Goal: Task Accomplishment & Management: Complete application form

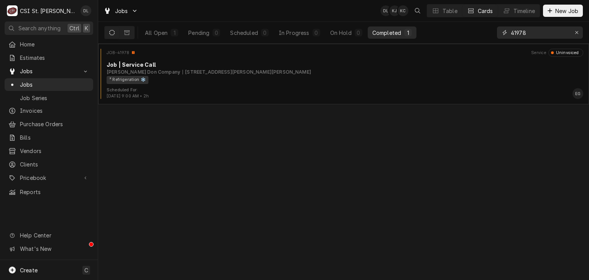
click at [577, 32] on icon "Erase input" at bounding box center [576, 32] width 3 height 3
click at [539, 31] on input "Dynamic Content Wrapper" at bounding box center [547, 32] width 72 height 12
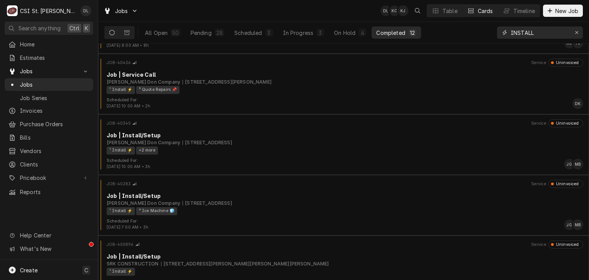
scroll to position [370, 0]
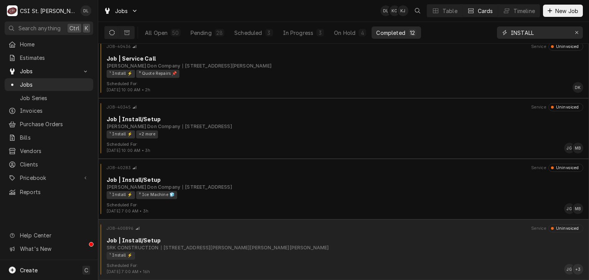
type input "INSTALL"
click at [291, 252] on div "¹ Install ⚡️" at bounding box center [342, 255] width 471 height 8
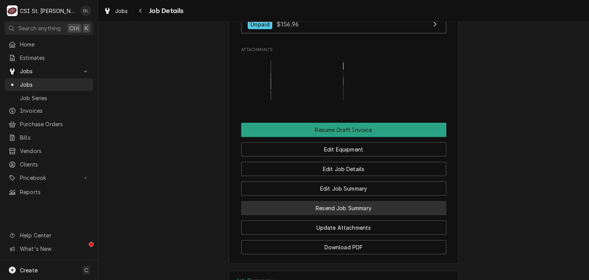
scroll to position [739, 0]
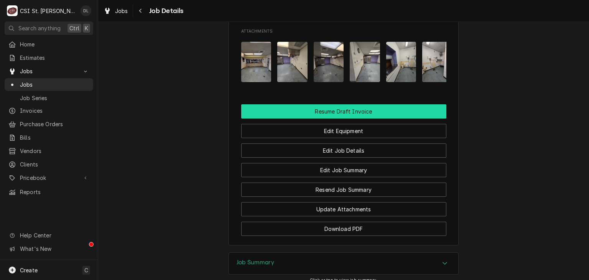
click at [370, 108] on button "Resume Draft Invoice" at bounding box center [343, 111] width 205 height 14
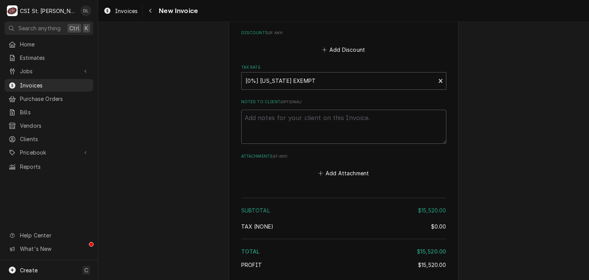
scroll to position [2141, 0]
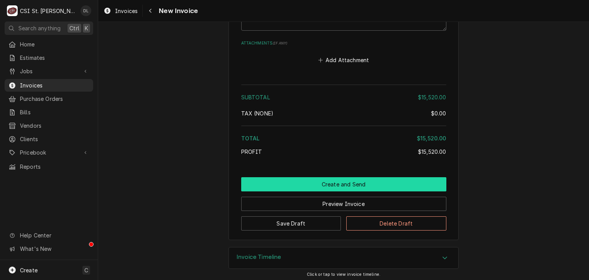
click at [362, 182] on button "Create and Send" at bounding box center [343, 184] width 205 height 14
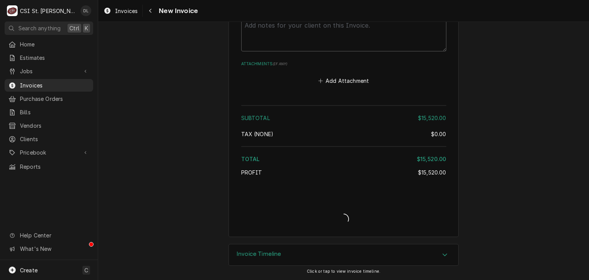
scroll to position [2118, 0]
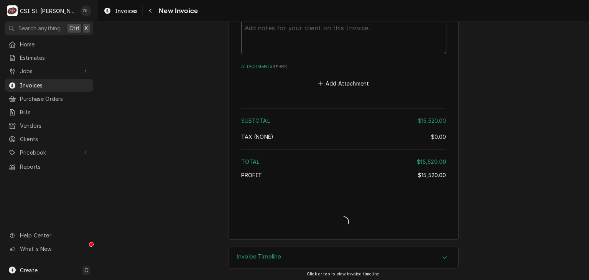
type textarea "x"
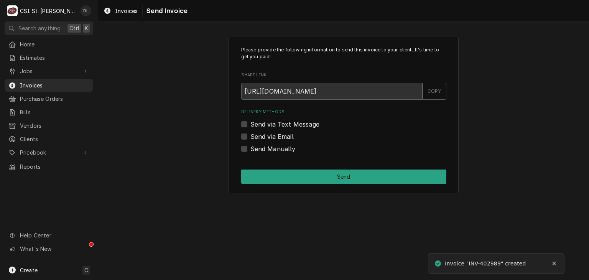
click at [250, 150] on label "Send Manually" at bounding box center [272, 148] width 45 height 9
click at [250, 150] on input "Send Manually" at bounding box center [352, 152] width 205 height 17
checkbox input "true"
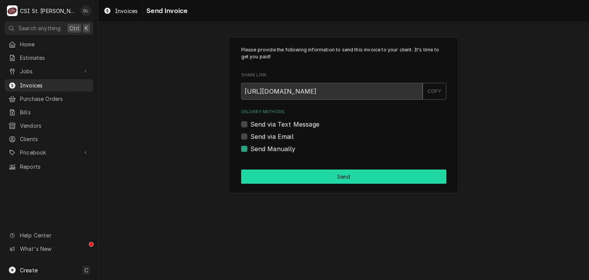
click at [344, 174] on button "Send" at bounding box center [343, 176] width 205 height 14
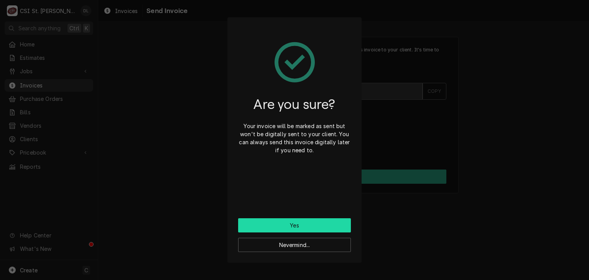
click at [303, 223] on button "Yes" at bounding box center [294, 225] width 113 height 14
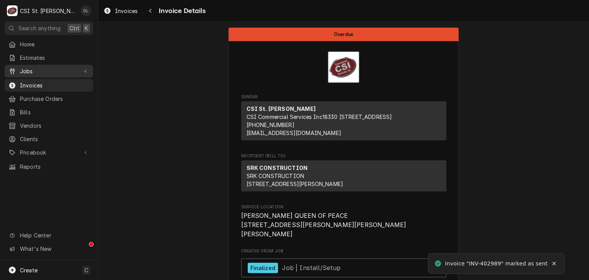
click at [26, 71] on span "Jobs" at bounding box center [49, 71] width 58 height 8
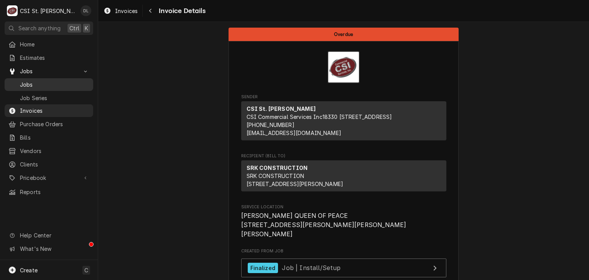
click at [30, 81] on span "Jobs" at bounding box center [54, 85] width 69 height 8
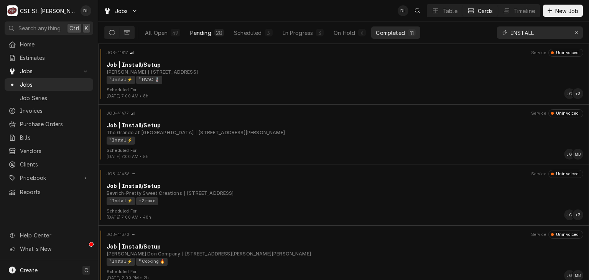
click at [210, 32] on div "Pending" at bounding box center [200, 33] width 21 height 8
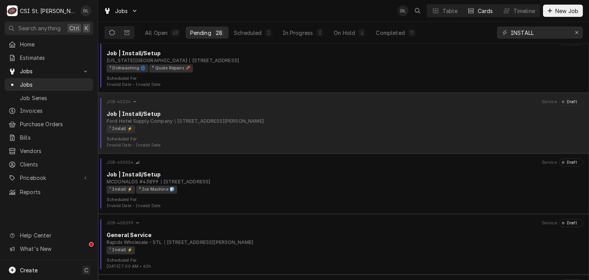
scroll to position [1460, 0]
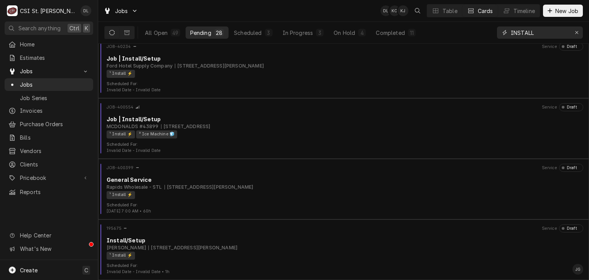
click at [546, 35] on input "INSTALL" at bounding box center [540, 32] width 58 height 12
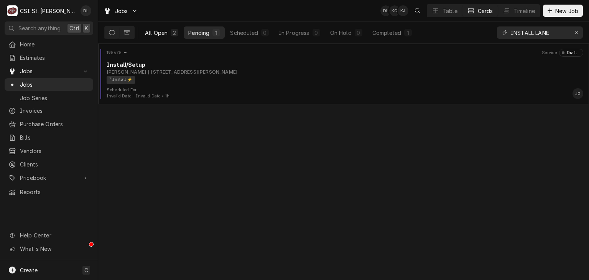
click at [170, 35] on button "All Open 2" at bounding box center [161, 32] width 43 height 12
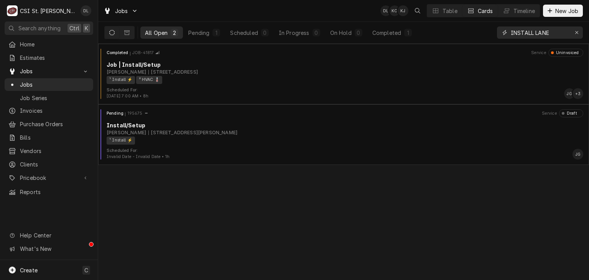
click at [551, 36] on input "INSTALL LANE" at bounding box center [540, 32] width 58 height 12
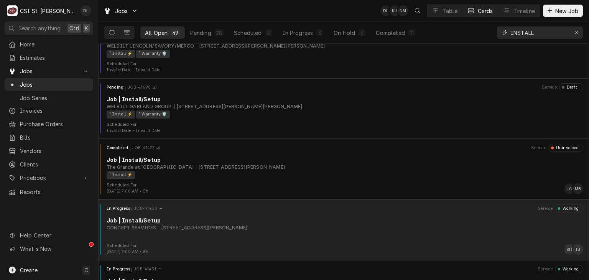
scroll to position [1581, 0]
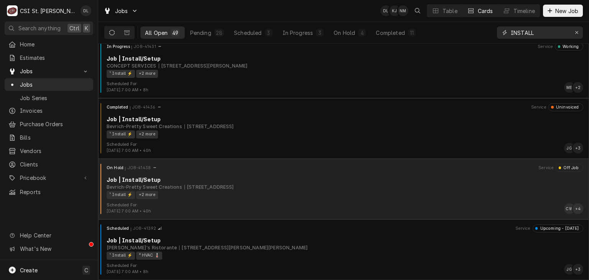
type input "INSTALL"
click at [313, 183] on div "Job | Install/Setup" at bounding box center [345, 180] width 477 height 8
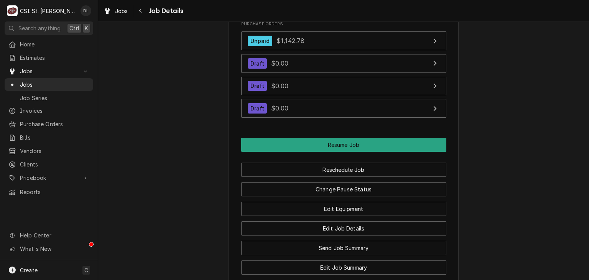
scroll to position [919, 0]
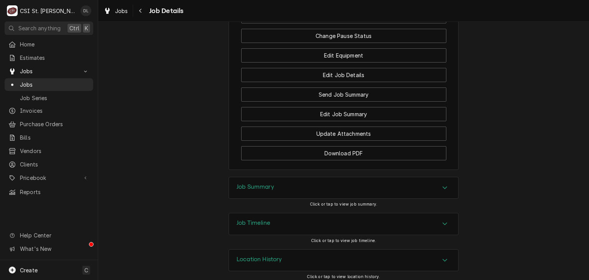
click at [442, 184] on icon "Accordion Header" at bounding box center [444, 187] width 5 height 6
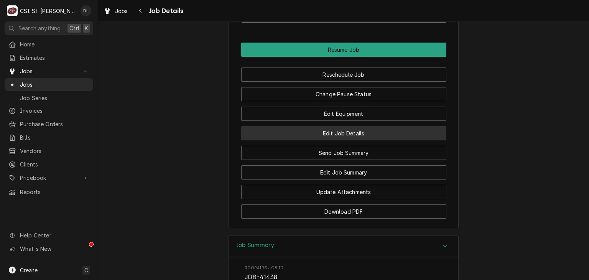
scroll to position [843, 0]
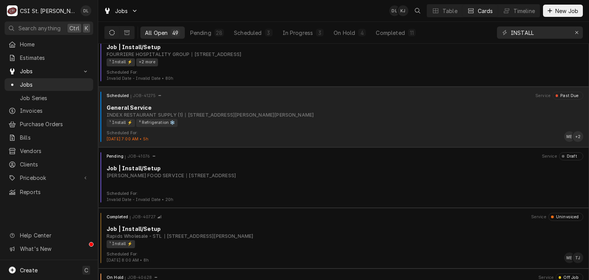
scroll to position [1995, 0]
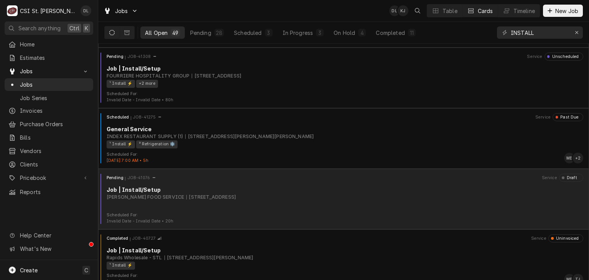
click at [228, 190] on div "Job | Install/Setup" at bounding box center [345, 190] width 477 height 8
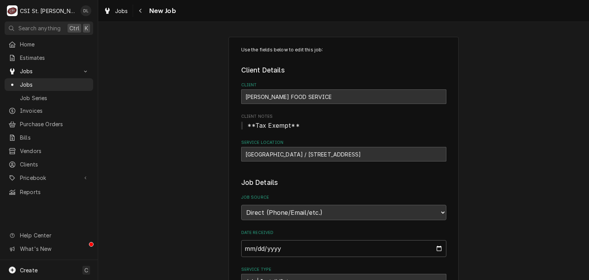
type textarea "x"
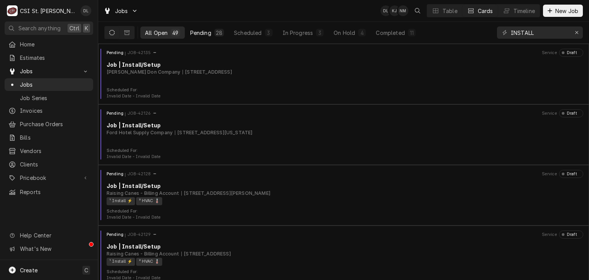
click at [202, 31] on div "Pending" at bounding box center [200, 33] width 21 height 8
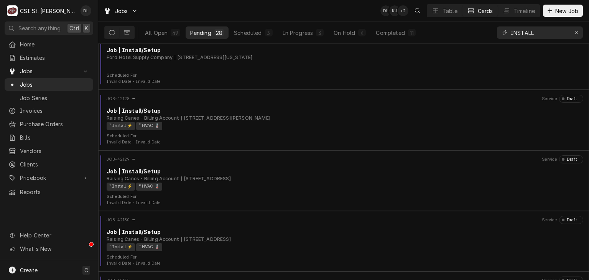
scroll to position [77, 0]
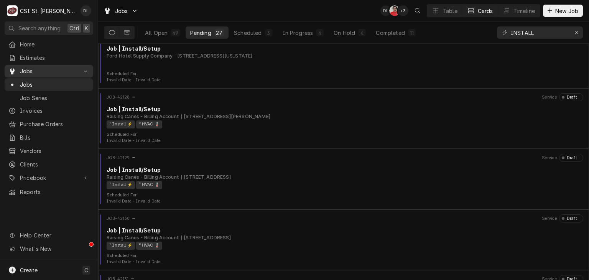
click at [31, 70] on span "Jobs" at bounding box center [49, 71] width 58 height 8
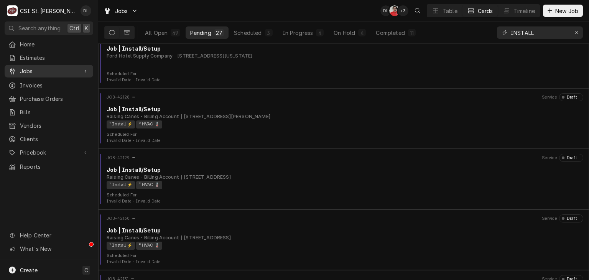
click at [31, 69] on span "Jobs" at bounding box center [49, 71] width 58 height 8
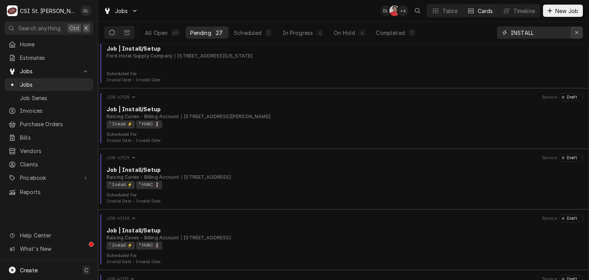
click at [578, 32] on div "Erase input" at bounding box center [577, 33] width 8 height 8
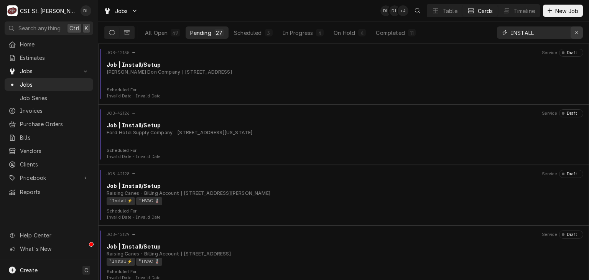
drag, startPoint x: 575, startPoint y: 34, endPoint x: 558, endPoint y: 34, distance: 16.5
click at [575, 34] on icon "Erase input" at bounding box center [577, 32] width 4 height 5
click at [554, 34] on input "Dynamic Content Wrapper" at bounding box center [547, 32] width 72 height 12
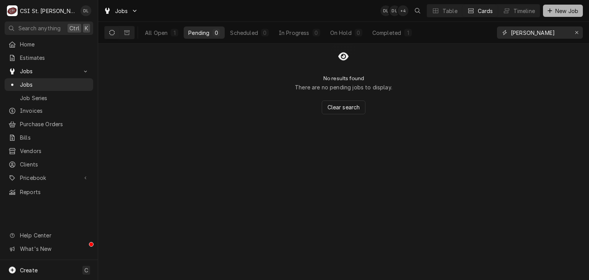
type input "whitfield"
click at [550, 15] on button "New Job" at bounding box center [563, 11] width 40 height 12
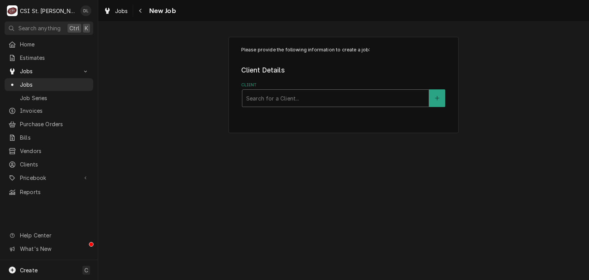
click at [307, 100] on div "Client" at bounding box center [335, 98] width 179 height 14
type input "[PERSON_NAME]"
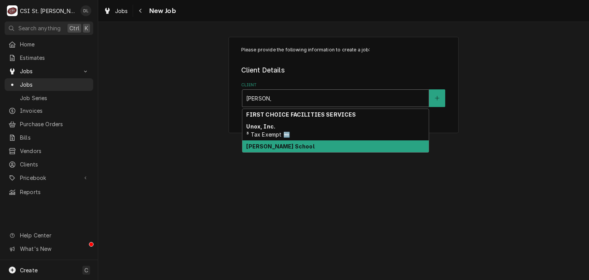
click at [292, 150] on div "Whitfield School" at bounding box center [335, 146] width 186 height 12
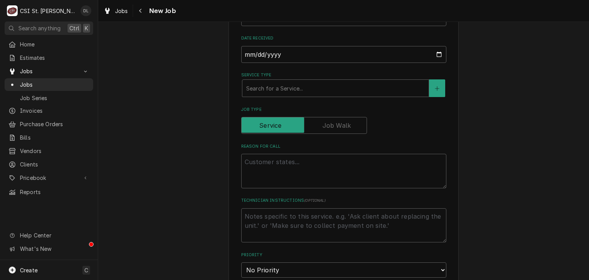
scroll to position [230, 0]
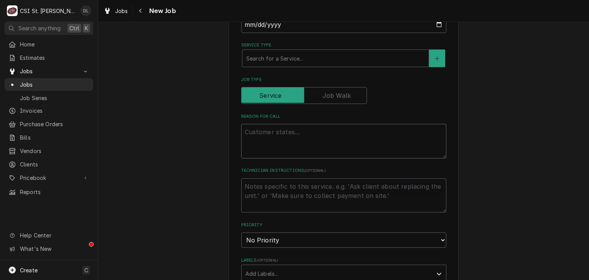
click at [276, 138] on textarea "Reason For Call" at bounding box center [343, 141] width 205 height 35
type textarea "x"
type textarea "c"
type textarea "x"
type textarea "cU"
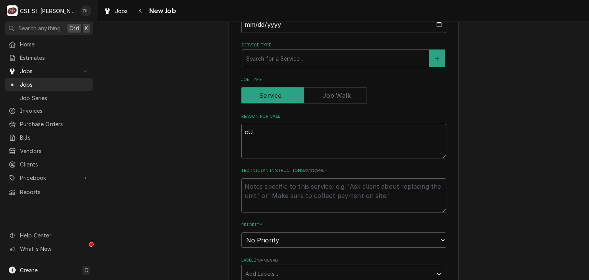
type textarea "x"
type textarea "cUS"
type textarea "x"
type textarea "cUST"
type textarea "x"
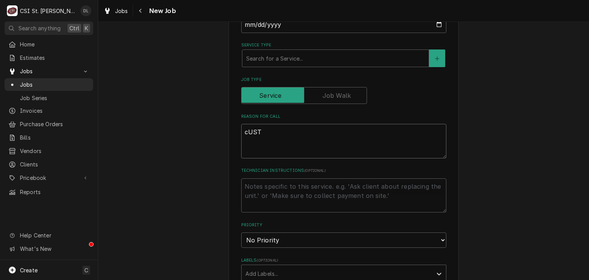
type textarea "cUS"
type textarea "x"
type textarea "cU"
type textarea "x"
type textarea "c"
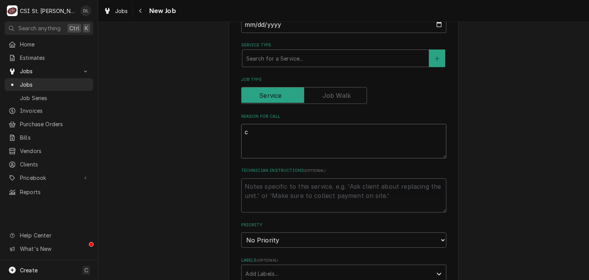
type textarea "x"
type textarea "C"
type textarea "x"
type textarea "Cu"
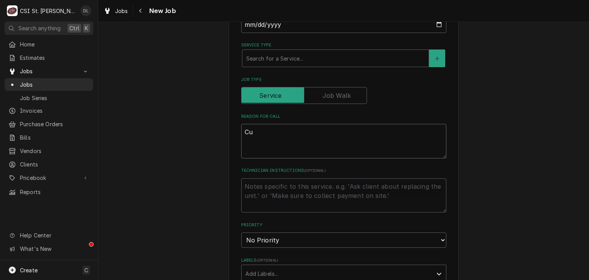
type textarea "x"
type textarea "Cust"
type textarea "x"
type textarea "Custo"
type textarea "x"
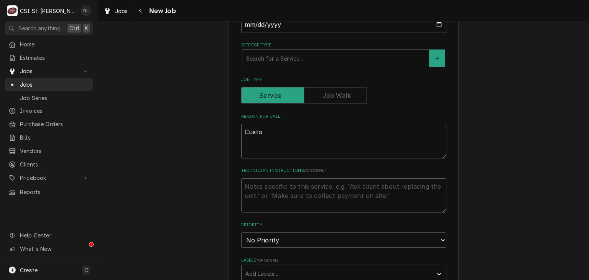
type textarea "Custoe"
type textarea "x"
type textarea "Custoem"
type textarea "x"
type textarea "Custoe"
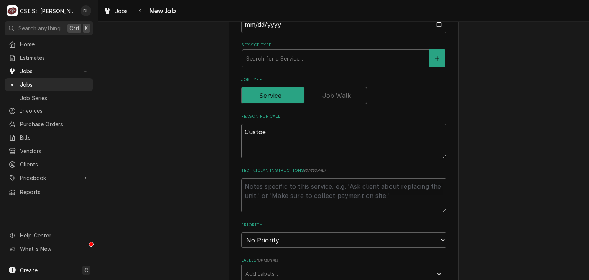
type textarea "x"
type textarea "Custo"
type textarea "x"
type textarea "Custom"
type textarea "x"
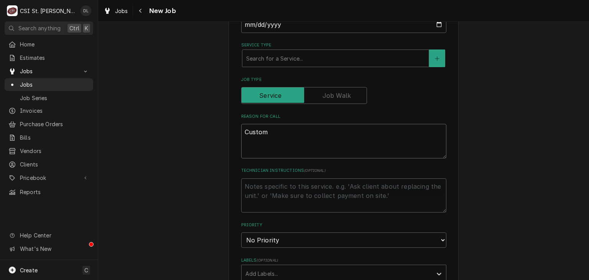
type textarea "Custome"
type textarea "x"
type textarea "Customer"
type textarea "x"
type textarea "Customer"
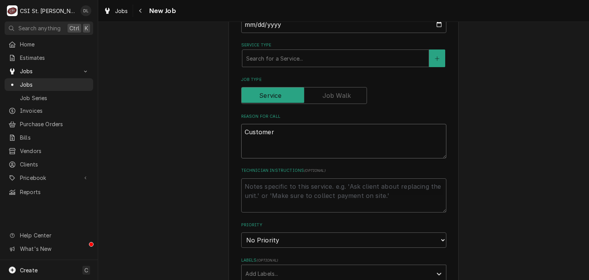
type textarea "x"
type textarea "Customer w"
type textarea "x"
type textarea "Customer wo"
type textarea "x"
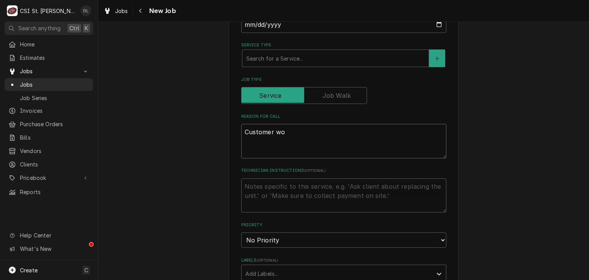
type textarea "Customer wou"
type textarea "x"
type textarea "Customer woul"
type textarea "x"
type textarea "Customer would"
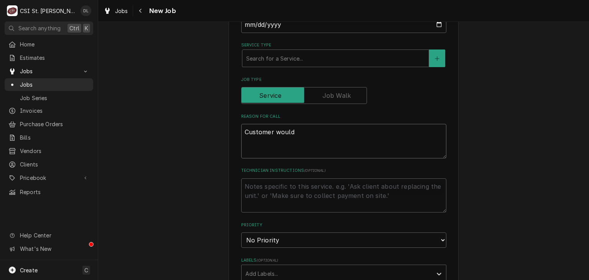
type textarea "x"
type textarea "Customer would l"
type textarea "x"
type textarea "Customer would li"
type textarea "x"
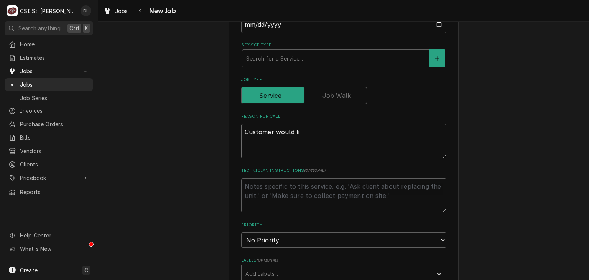
type textarea "Customer would lie"
type textarea "x"
type textarea "Customer would liek"
type textarea "x"
type textarea "Customer would liek"
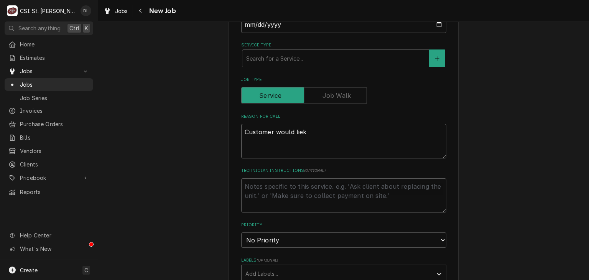
type textarea "x"
type textarea "Customer would liek t"
type textarea "x"
type textarea "Customer would liek to"
type textarea "x"
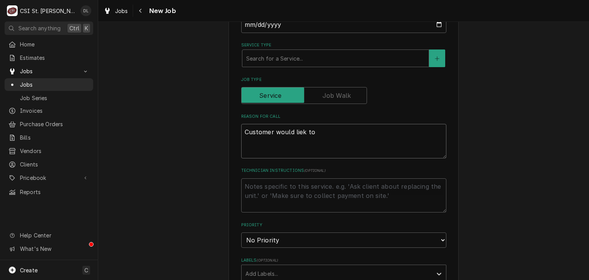
type textarea "Customer would liek to"
type textarea "x"
type textarea "Customer would liek t"
type textarea "x"
type textarea "Customer would liek"
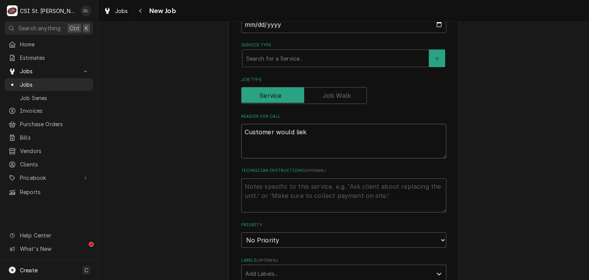
type textarea "x"
type textarea "Customer would liek"
type textarea "x"
type textarea "Customer would lie"
type textarea "x"
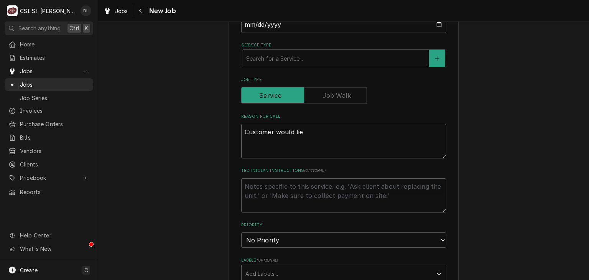
type textarea "Customer would li"
type textarea "x"
type textarea "Customer would lik"
type textarea "x"
type textarea "Customer would like"
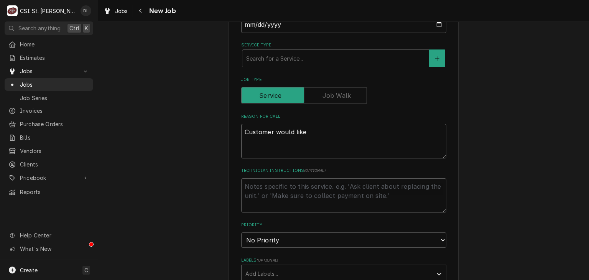
type textarea "x"
type textarea "Customer would like"
type textarea "x"
type textarea "Customer would like t"
type textarea "x"
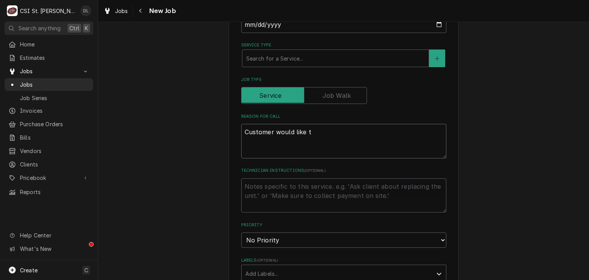
type textarea "Customer would like to"
type textarea "x"
type textarea "Customer would like to"
type textarea "x"
type textarea "Customer would like to i"
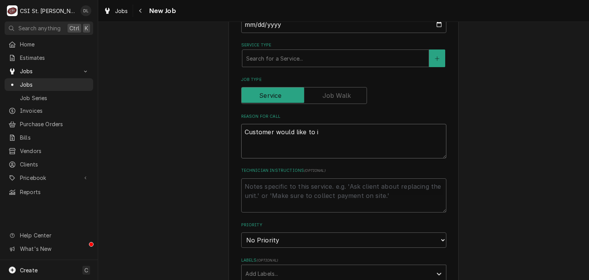
type textarea "x"
type textarea "Customer would like to ins"
type textarea "x"
type textarea "Customer would like to inst"
type textarea "x"
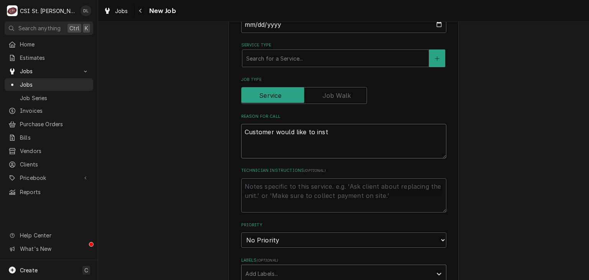
type textarea "Customer would like to inst"
type textarea "x"
type textarea "Customer would like to ins"
type textarea "x"
type textarea "Customer would like to in"
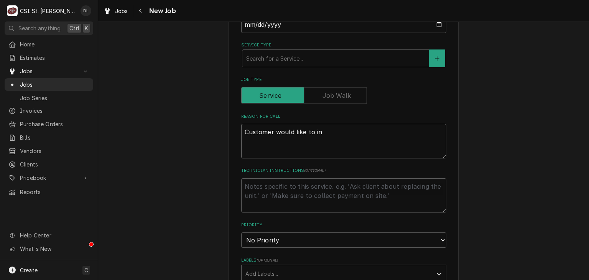
type textarea "x"
type textarea "Customer would like to i"
type textarea "x"
type textarea "Customer would like to"
type textarea "x"
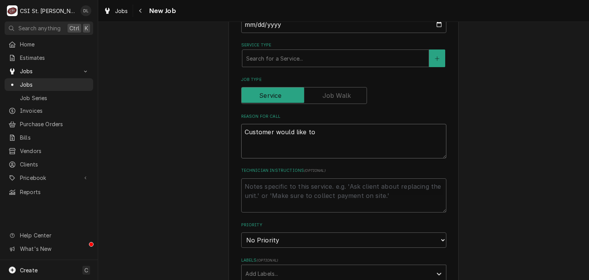
type textarea "Customer would like to"
type textarea "x"
type textarea "Customer would like t"
type textarea "x"
type textarea "Customer would like tW"
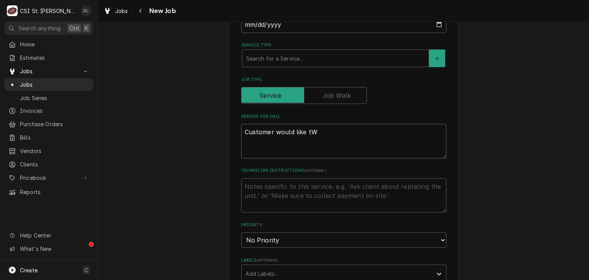
type textarea "x"
type textarea "Customer would like tWO"
type textarea "x"
type textarea "Customer would like tWO"
type textarea "x"
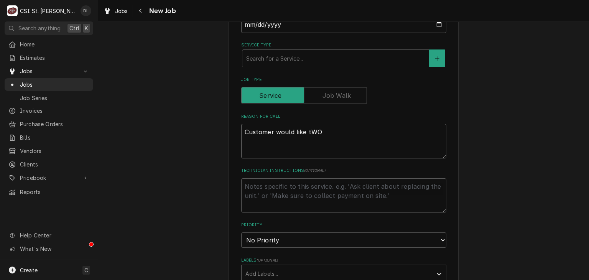
type textarea "Customer would like tWO"
type textarea "x"
type textarea "Customer would like tW"
type textarea "x"
type textarea "Customer would like t"
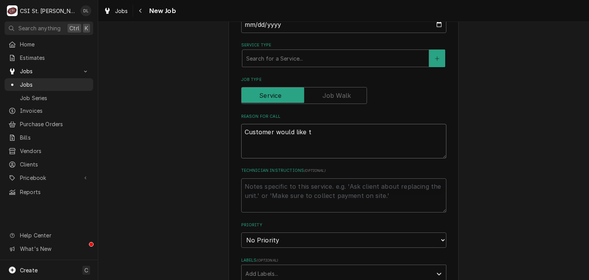
type textarea "x"
type textarea "Customer would like tw"
type textarea "x"
type textarea "Customer would like two"
type textarea "x"
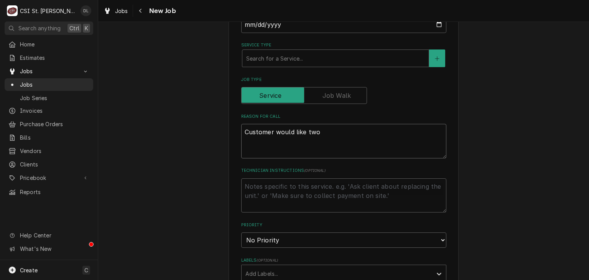
type textarea "Customer would like two"
type textarea "x"
type textarea "Customer would like two f"
type textarea "x"
type textarea "Customer would like two fr"
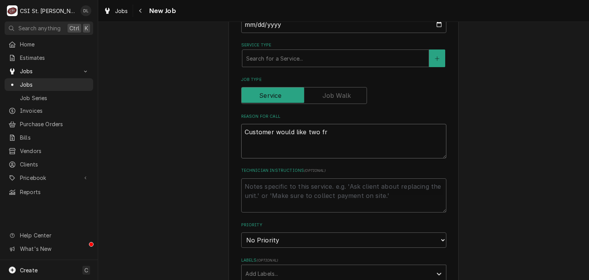
type textarea "x"
type textarea "Customer would like two fry"
type textarea "x"
type textarea "Customer would like two frye"
type textarea "x"
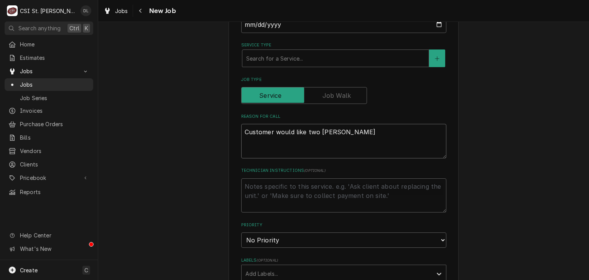
type textarea "Customer would like two fryer"
type textarea "x"
type textarea "Customer would like two fryers"
type textarea "x"
type textarea "Customer would like two fryers"
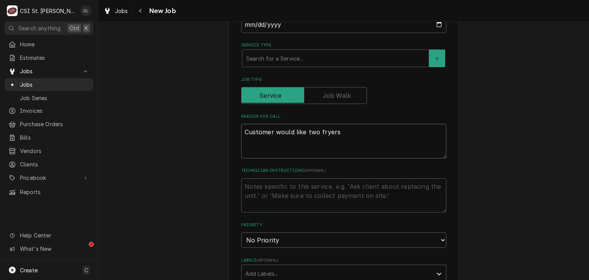
type textarea "x"
type textarea "Customer would like two fryers i"
type textarea "x"
type textarea "Customer would like two fryers ins"
type textarea "x"
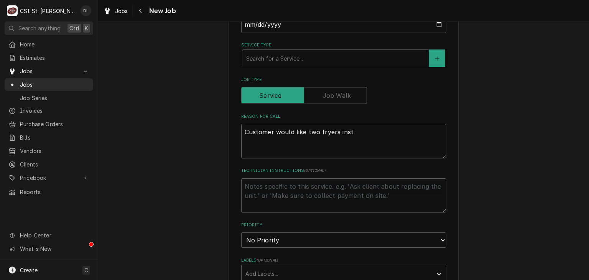
type textarea "Customer would like two fryers insta"
type textarea "x"
type textarea "Customer would like two fryers instal"
type textarea "x"
type textarea "Customer would like two fryers install"
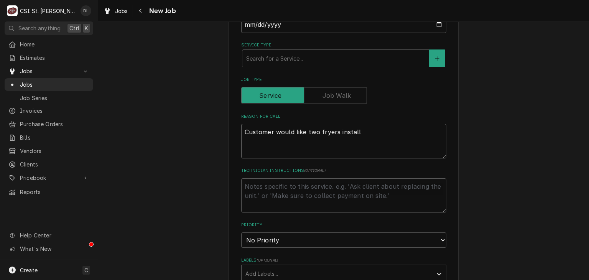
type textarea "x"
type textarea "Customer would like two fryers installe"
type textarea "x"
type textarea "Customer would like two fryers installed"
type textarea "x"
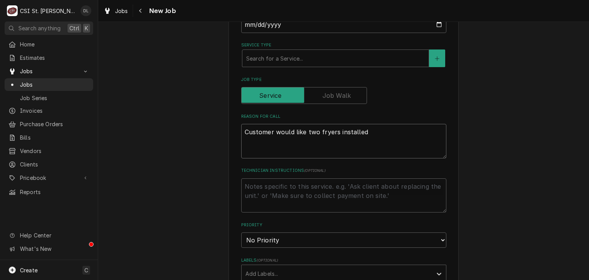
type textarea "Customer would like two fryers installed."
type textarea "x"
type textarea "Customer would like two fryers installed."
type textarea "x"
type textarea "Customer would like two fryers installed."
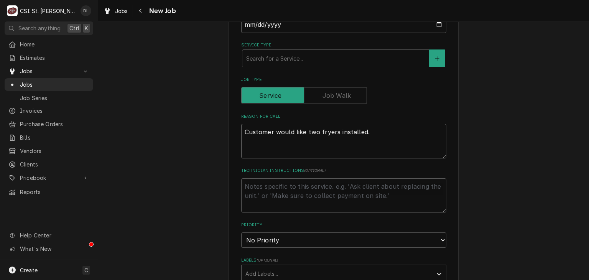
type textarea "x"
type textarea "Customer would like two fryers installed. P"
type textarea "x"
type textarea "Customer would like two fryers installed. Pl"
type textarea "x"
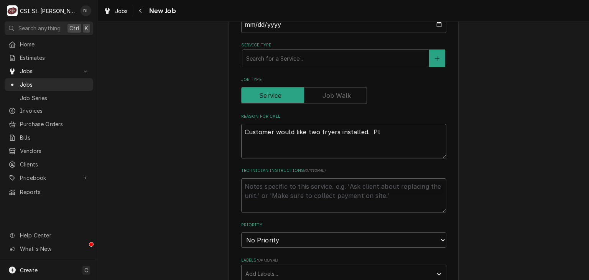
type textarea "Customer would like two fryers installed. Ple"
type textarea "x"
type textarea "Customer would like two fryers installed. Plea"
type textarea "x"
type textarea "Customer would like two fryers installed. Pleas"
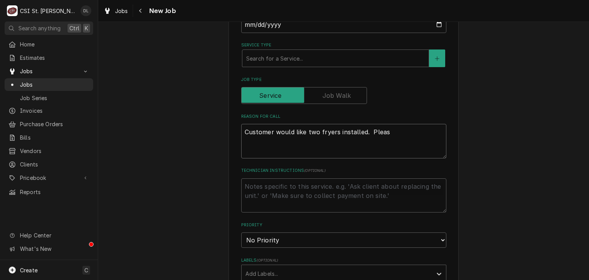
type textarea "x"
type textarea "Customer would like two fryers installed. Please"
type textarea "x"
type textarea "Customer would like two fryers installed. Please"
type textarea "x"
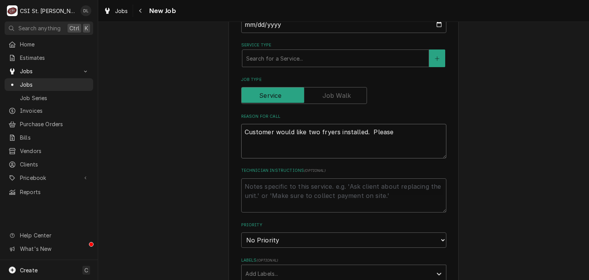
type textarea "Customer would like two fryers installed. Please b"
type textarea "x"
type textarea "Customer would like two fryers installed. Please br"
type textarea "x"
type textarea "Customer would like two fryers installed. Please bri"
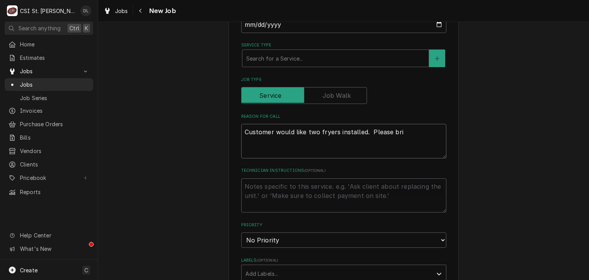
type textarea "x"
type textarea "Customer would like two fryers installed. Please brin"
type textarea "x"
type textarea "Customer would like two fryers installed. Please bring"
type textarea "x"
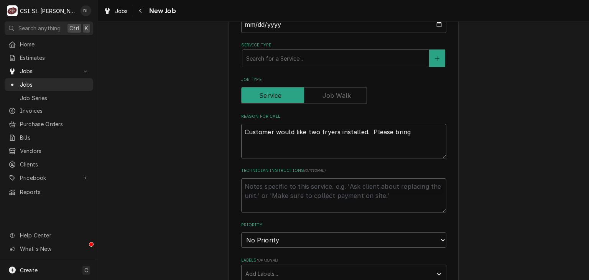
type textarea "Customer would like two fryers installed. Please bring"
type textarea "x"
type textarea "Customer would like two fryers installed. Please bring t"
type textarea "x"
type textarea "Customer would like two fryers installed. Please bring tw"
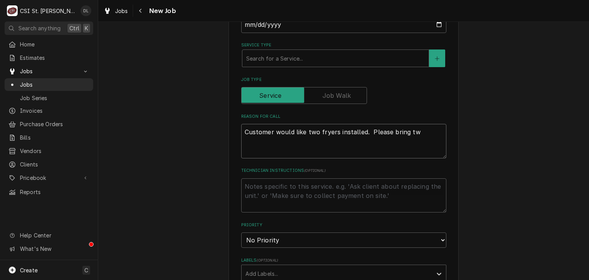
type textarea "x"
type textarea "Customer would like two fryers installed. Please bring two"
type textarea "x"
type textarea "Customer would like two fryers installed. Please bring two g"
type textarea "x"
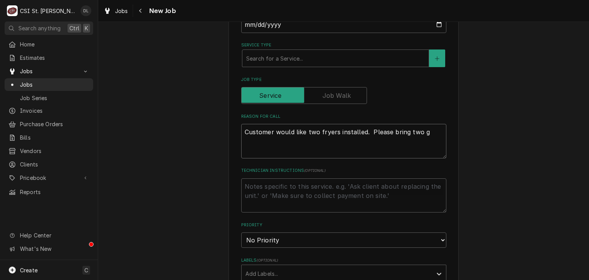
type textarea "Customer would like two fryers installed. Please bring two ga"
type textarea "x"
type textarea "Customer would like two fryers installed. Please bring two gas"
click at [437, 241] on select "No Priority Urgent High Medium Low" at bounding box center [343, 239] width 205 height 15
click at [508, 168] on div "Please provide the following information to create a job: Client Details Client…" at bounding box center [343, 194] width 491 height 789
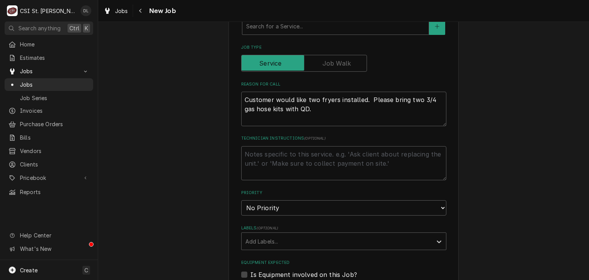
scroll to position [307, 0]
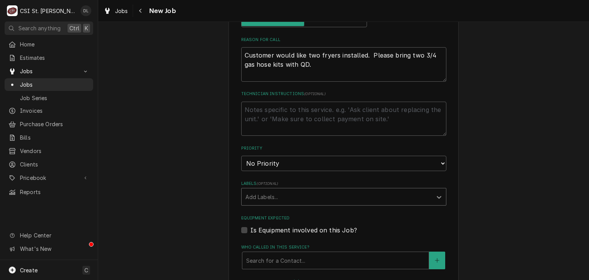
drag, startPoint x: 444, startPoint y: 186, endPoint x: 438, endPoint y: 195, distance: 10.7
click at [441, 191] on div "Please provide the following information to create a job: Client Details Client…" at bounding box center [343, 118] width 230 height 776
click at [437, 196] on icon "Labels" at bounding box center [439, 197] width 5 height 3
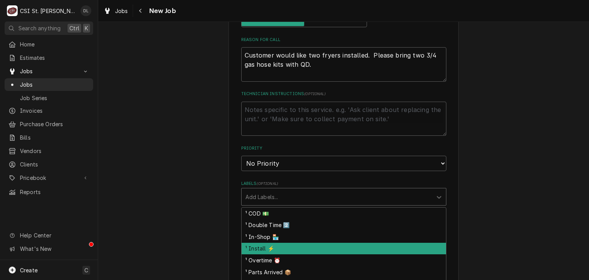
click at [269, 248] on div "¹ Install ⚡️" at bounding box center [344, 249] width 204 height 12
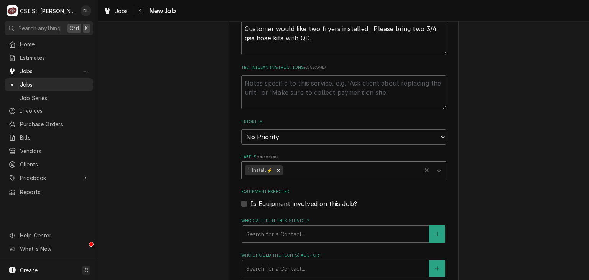
scroll to position [345, 0]
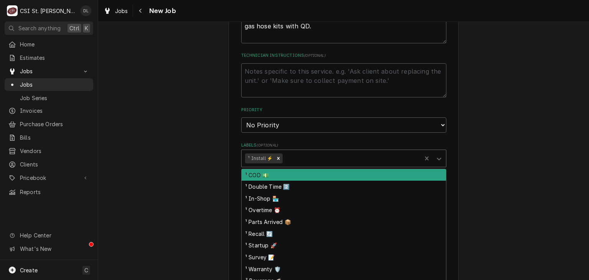
click at [355, 157] on div "Labels" at bounding box center [351, 158] width 134 height 14
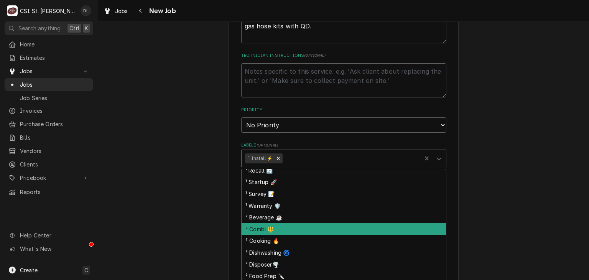
scroll to position [77, 0]
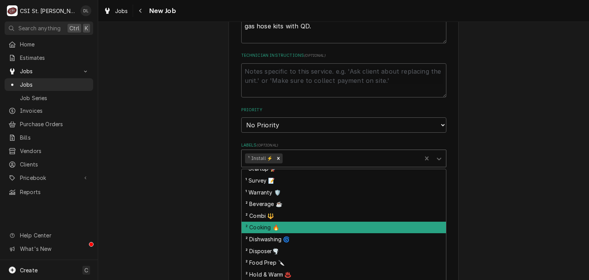
click at [278, 224] on div "² Cooking 🔥" at bounding box center [344, 228] width 204 height 12
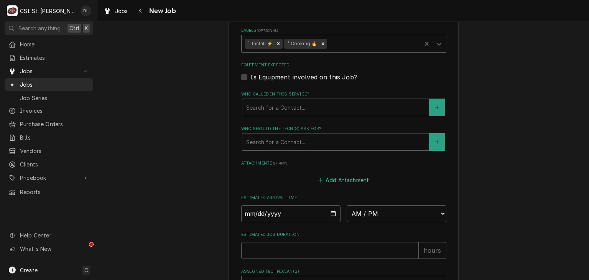
scroll to position [460, 0]
click at [332, 211] on input "Date" at bounding box center [291, 213] width 100 height 17
click at [391, 180] on div "Add Attachment" at bounding box center [343, 177] width 205 height 15
click at [332, 212] on input "Date" at bounding box center [291, 213] width 100 height 17
click at [330, 209] on input "2025-08-22" at bounding box center [291, 213] width 100 height 17
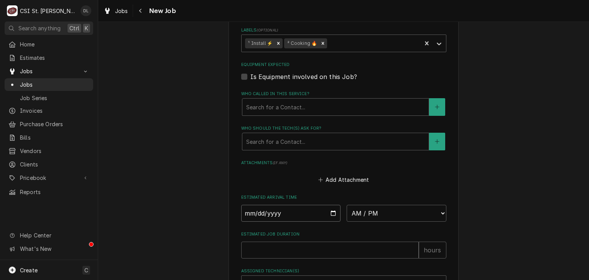
click at [335, 210] on input "2025-08-25" at bounding box center [291, 213] width 100 height 17
click at [331, 210] on input "2025-08-25" at bounding box center [291, 213] width 100 height 17
click at [437, 210] on select "AM / PM 6:00 AM 6:15 AM 6:30 AM 6:45 AM 7:00 AM 7:15 AM 7:30 AM 7:45 AM 8:00 AM…" at bounding box center [397, 213] width 100 height 17
click at [425, 176] on div "Add Attachment" at bounding box center [343, 177] width 205 height 15
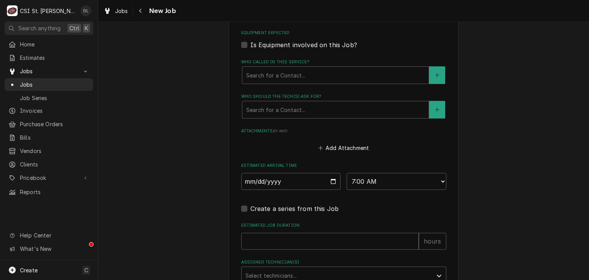
scroll to position [560, 0]
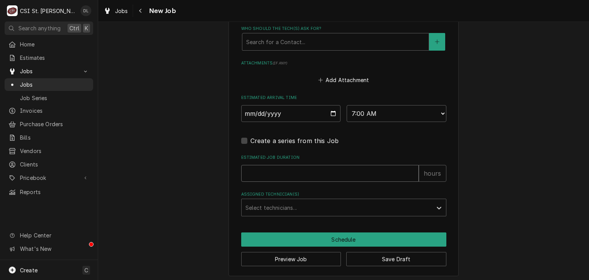
click at [299, 175] on input "Estimated Job Duration" at bounding box center [329, 173] width 177 height 17
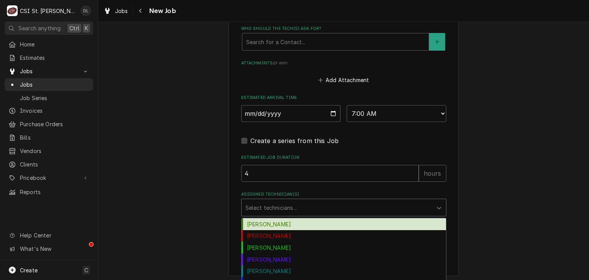
click at [371, 204] on div "Assigned Technician(s)" at bounding box center [336, 207] width 183 height 14
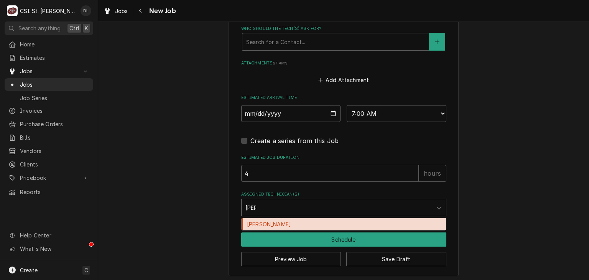
click at [357, 220] on div "Jeff George" at bounding box center [344, 224] width 204 height 12
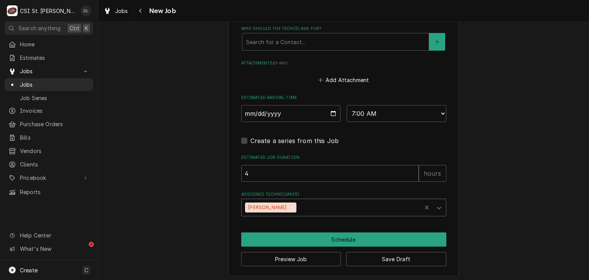
click at [348, 207] on div "Assigned Technician(s)" at bounding box center [358, 207] width 120 height 14
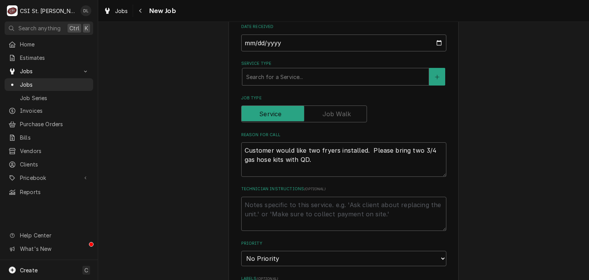
scroll to position [307, 0]
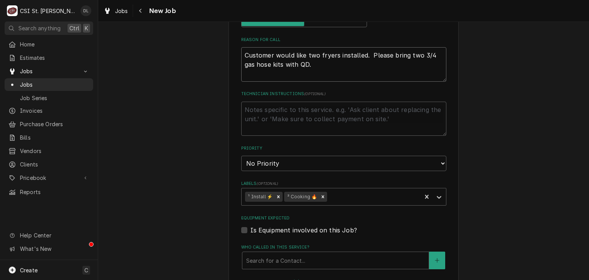
click at [315, 65] on textarea "Customer would like two fryers installed. Please bring two 3/4 gas hose kits wi…" at bounding box center [343, 64] width 205 height 35
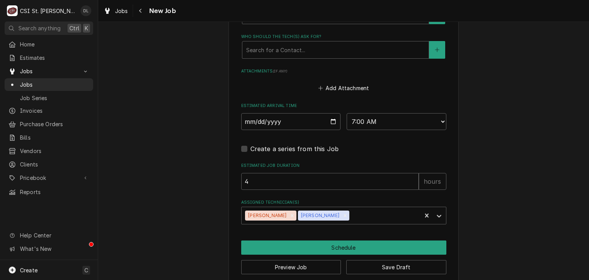
scroll to position [560, 0]
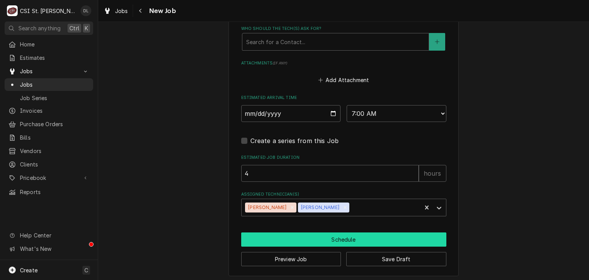
click at [343, 235] on button "Schedule" at bounding box center [343, 239] width 205 height 14
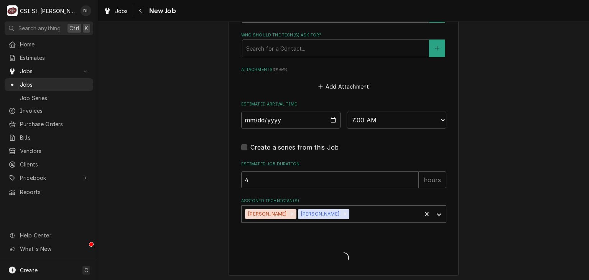
scroll to position [249, 0]
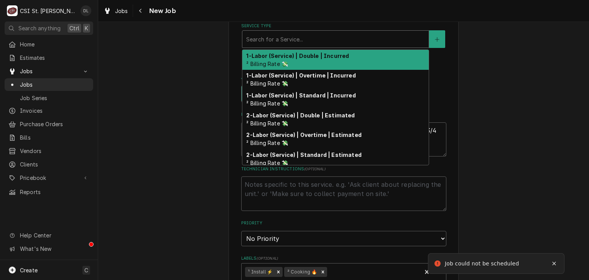
click at [287, 41] on div "Service Type" at bounding box center [335, 39] width 179 height 14
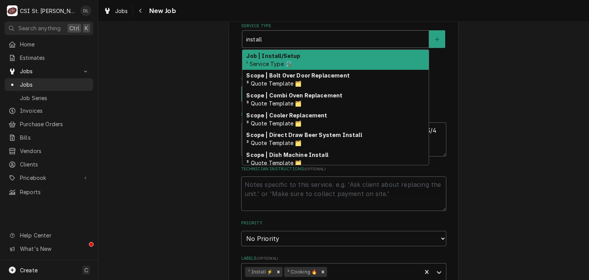
click at [284, 59] on div "Job | Install/Setup ¹ Service Type 🛠️" at bounding box center [335, 60] width 186 height 20
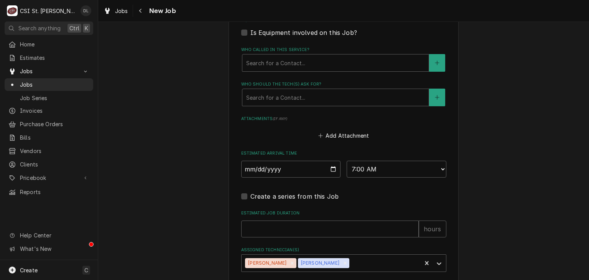
scroll to position [590, 0]
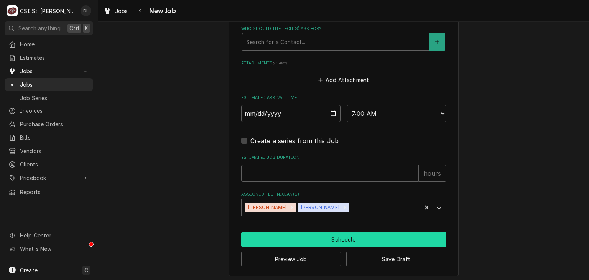
click at [341, 238] on button "Schedule" at bounding box center [343, 239] width 205 height 14
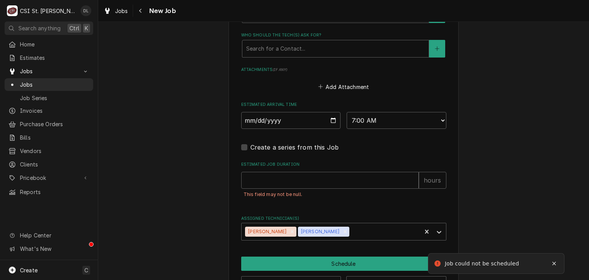
scroll to position [572, 0]
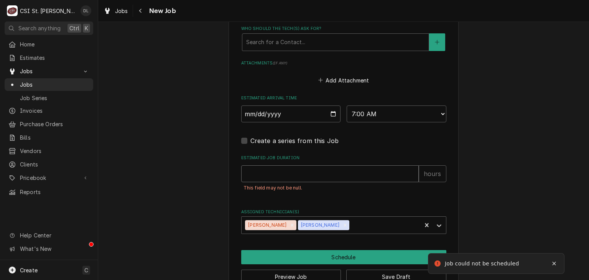
click at [325, 174] on input "Estimated Job Duration" at bounding box center [329, 173] width 177 height 17
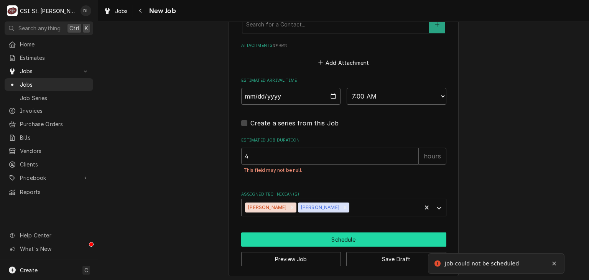
click at [336, 236] on button "Schedule" at bounding box center [343, 239] width 205 height 14
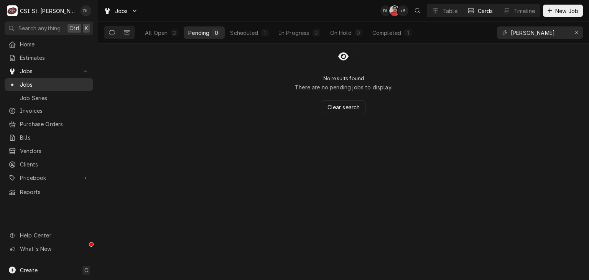
click at [26, 81] on span "Jobs" at bounding box center [54, 85] width 69 height 8
click at [578, 33] on div "Erase input" at bounding box center [577, 33] width 8 height 8
click at [549, 33] on input "Dynamic Content Wrapper" at bounding box center [547, 32] width 72 height 12
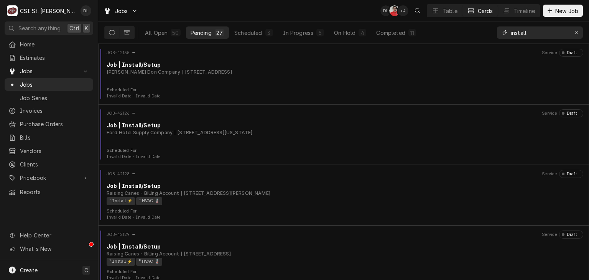
type input "install"
click at [575, 30] on icon "Erase input" at bounding box center [577, 32] width 4 height 5
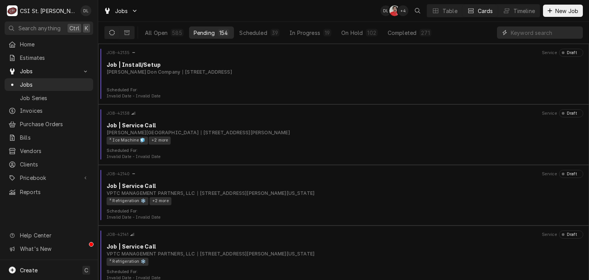
click at [553, 33] on input "Dynamic Content Wrapper" at bounding box center [545, 32] width 68 height 12
type input "1"
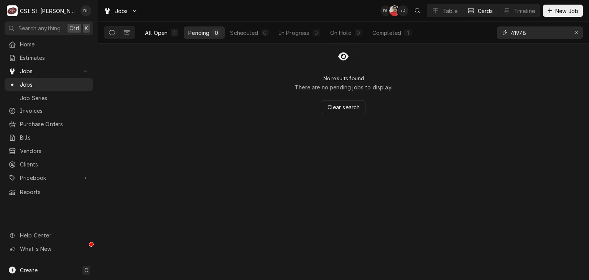
type input "41978"
click at [152, 31] on div "All Open" at bounding box center [156, 33] width 23 height 8
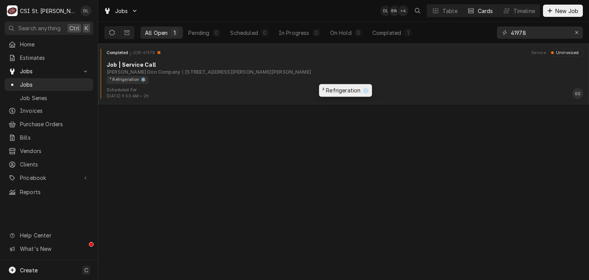
click at [320, 80] on div "² Refrigeration ❄️" at bounding box center [342, 80] width 471 height 8
